Goal: Connect with others: Establish contact or relationships with other users

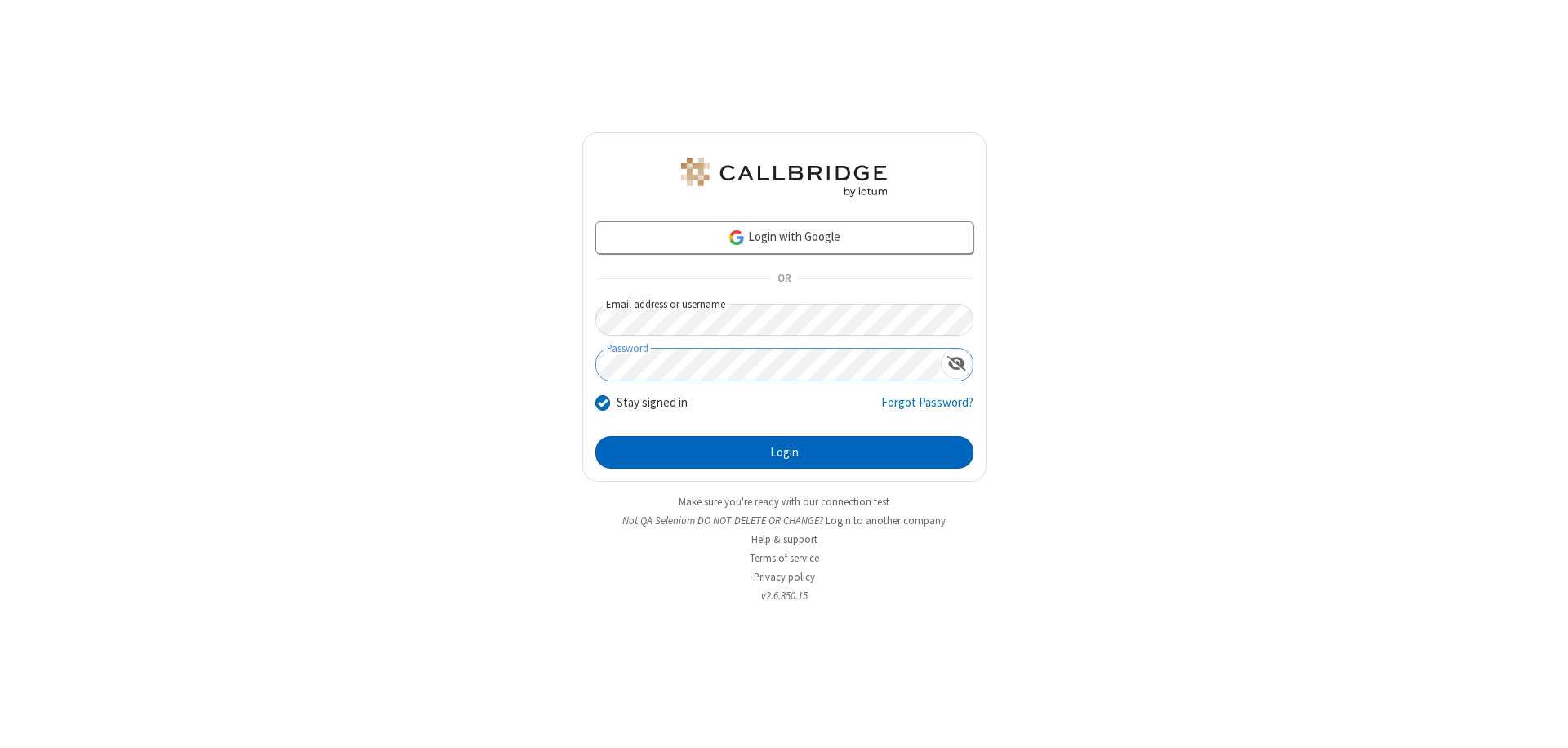
click at [784, 452] on button "Login" at bounding box center [784, 452] width 379 height 33
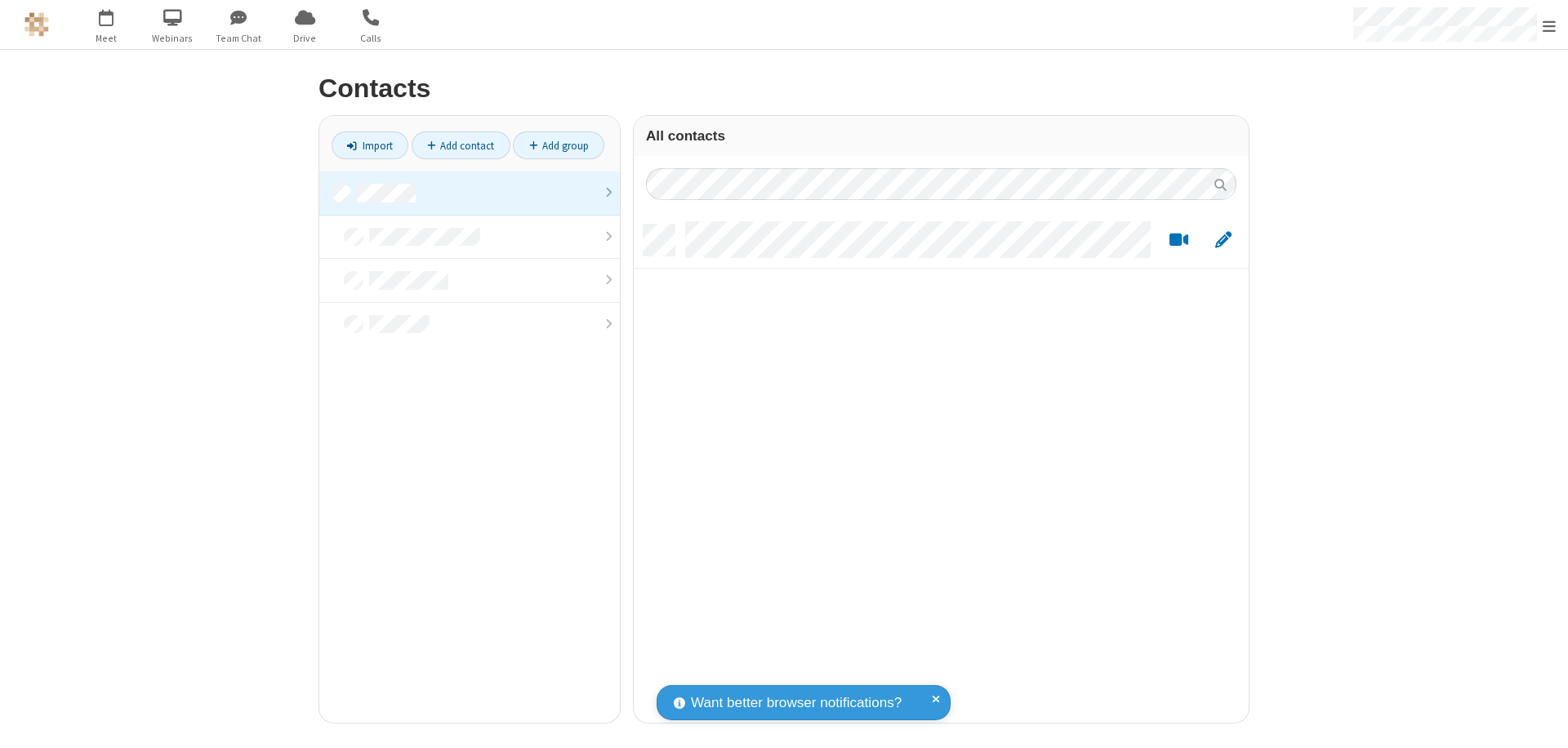
scroll to position [498, 603]
click at [470, 193] on link at bounding box center [470, 193] width 301 height 44
click at [460, 145] on link "Add contact" at bounding box center [460, 145] width 99 height 28
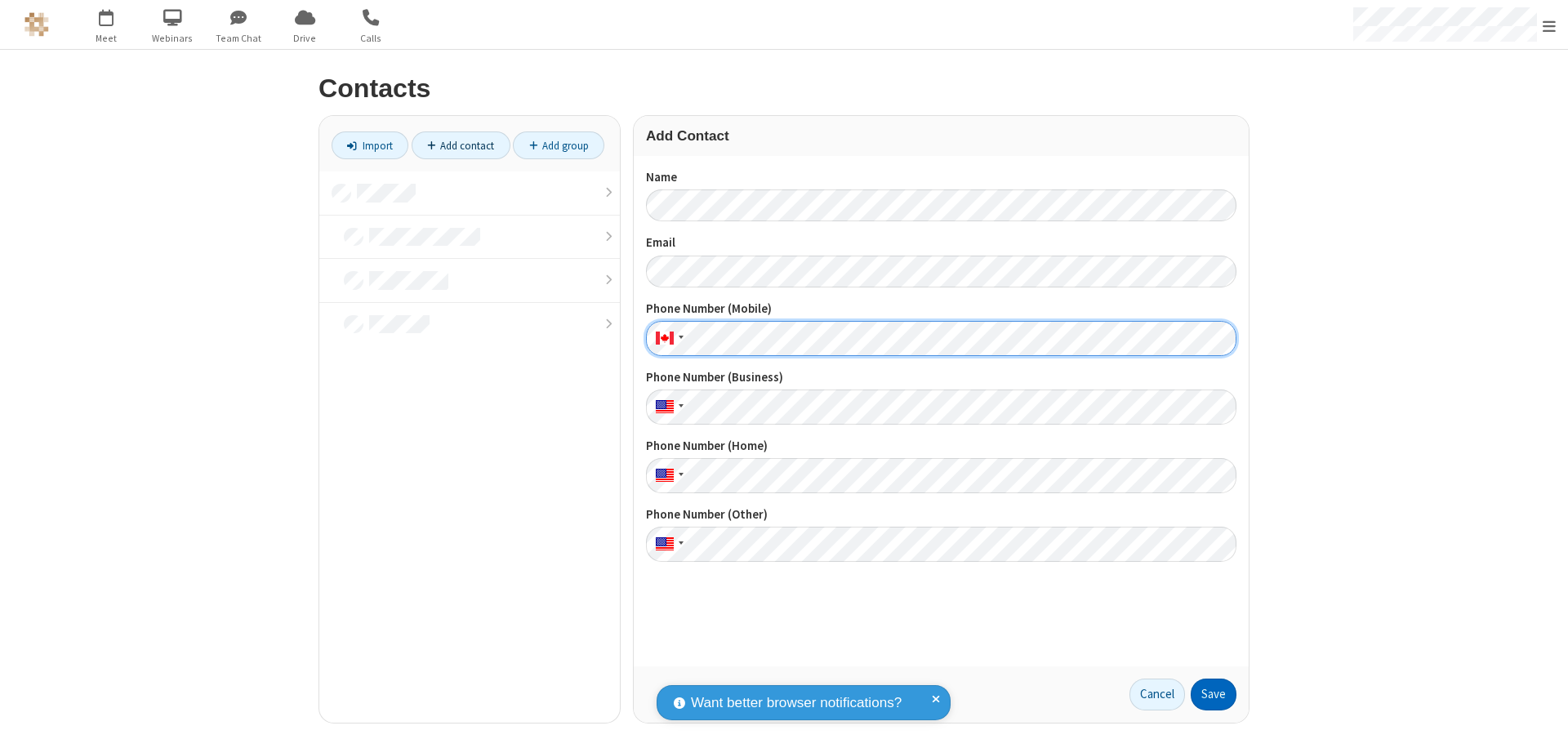
click at [1214, 694] on button "Save" at bounding box center [1214, 695] width 45 height 33
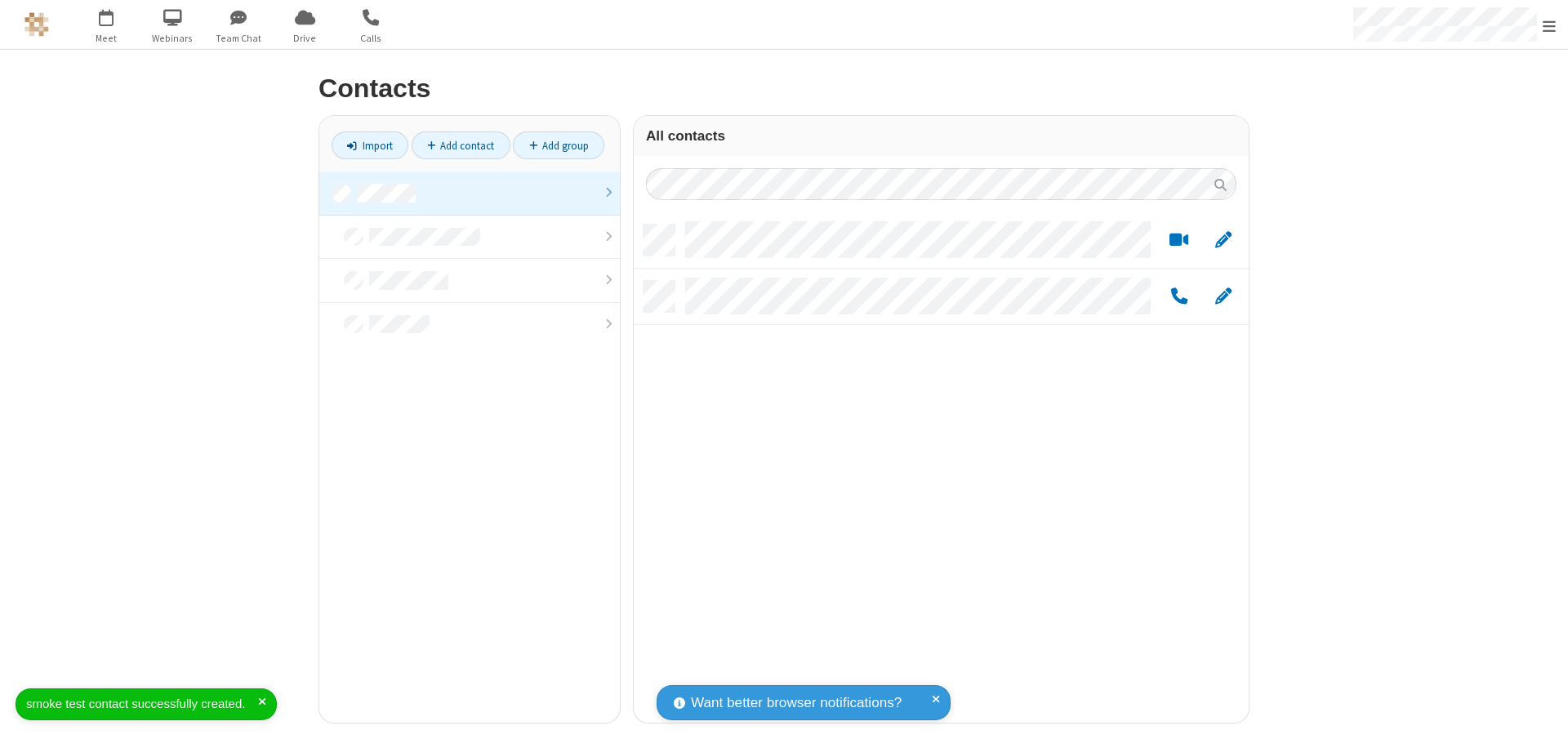
scroll to position [498, 603]
click at [460, 145] on link "Add contact" at bounding box center [460, 145] width 99 height 28
